Goal: Task Accomplishment & Management: Use online tool/utility

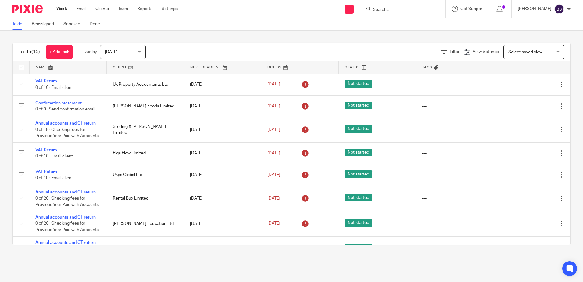
click at [109, 11] on link "Clients" at bounding box center [101, 9] width 13 height 6
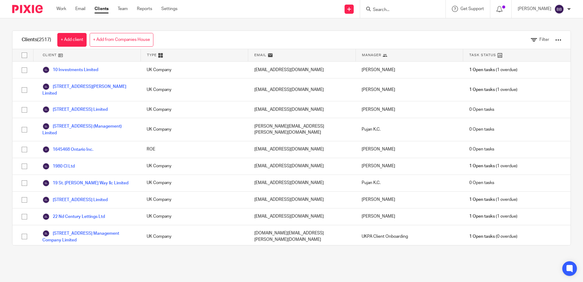
click at [553, 42] on div "Filter" at bounding box center [542, 40] width 58 height 18
click at [543, 40] on div "Filter" at bounding box center [542, 40] width 40 height 18
click at [555, 40] on div at bounding box center [558, 40] width 6 height 6
click at [499, 72] on link "Export clients to CSV file" at bounding box center [509, 71] width 85 height 9
